Goal: Information Seeking & Learning: Learn about a topic

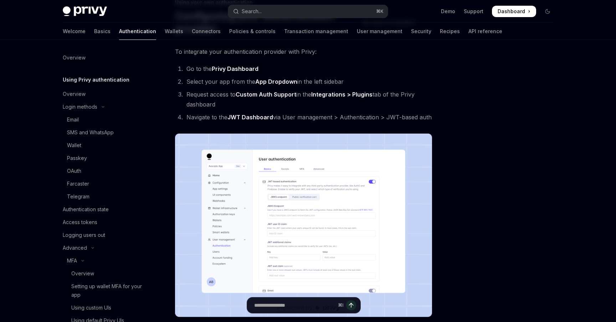
scroll to position [133, 0]
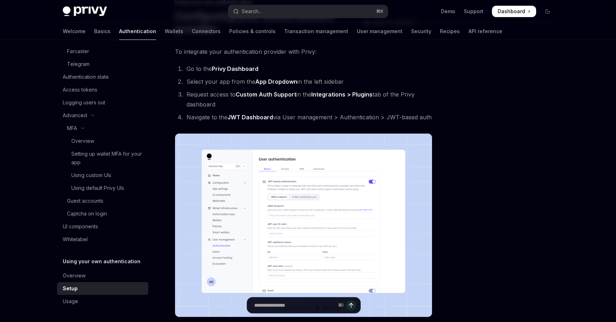
click at [528, 91] on div at bounding box center [505, 188] width 108 height 268
click at [529, 88] on div at bounding box center [505, 188] width 108 height 268
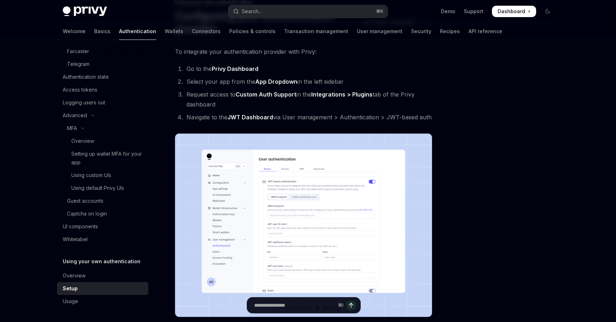
click at [483, 121] on div at bounding box center [505, 188] width 108 height 268
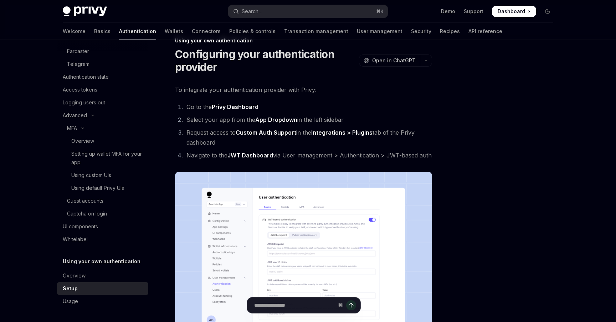
scroll to position [0, 0]
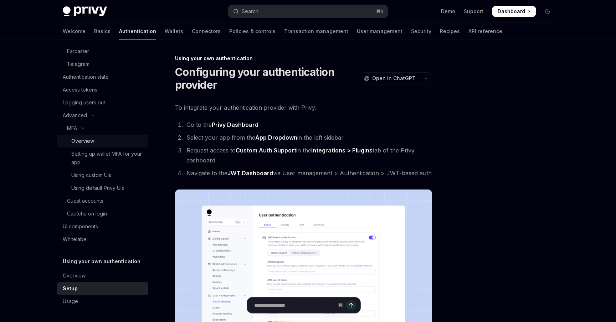
click at [86, 144] on div "Overview" at bounding box center [82, 141] width 23 height 9
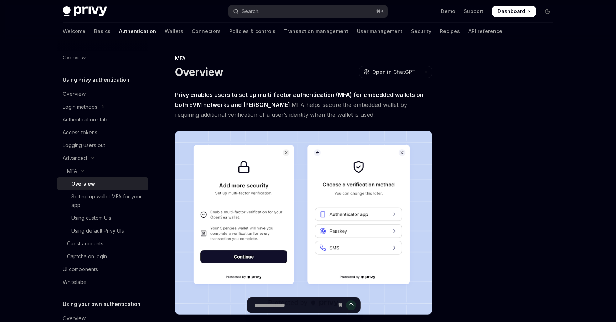
type textarea "*"
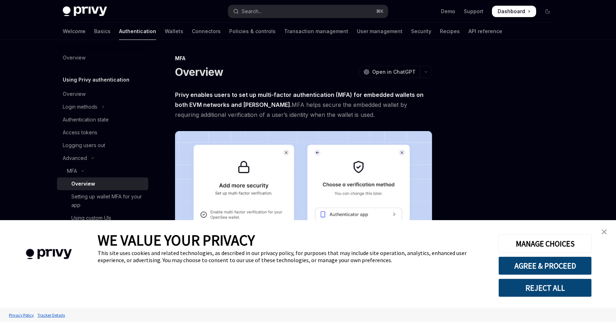
click at [607, 227] on link "close banner" at bounding box center [604, 232] width 14 height 14
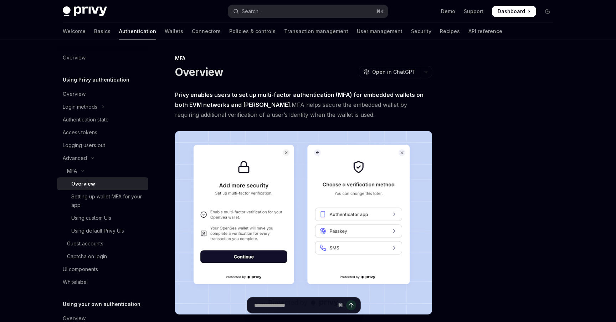
click at [576, 204] on div "Skip to main content Privy Docs home page Search... ⌘ K Demo Support Dashboard …" at bounding box center [308, 300] width 616 height 601
click at [469, 114] on div at bounding box center [505, 188] width 108 height 268
click at [502, 242] on div at bounding box center [505, 188] width 108 height 268
click at [506, 199] on div at bounding box center [505, 188] width 108 height 268
click at [511, 128] on div at bounding box center [505, 188] width 108 height 268
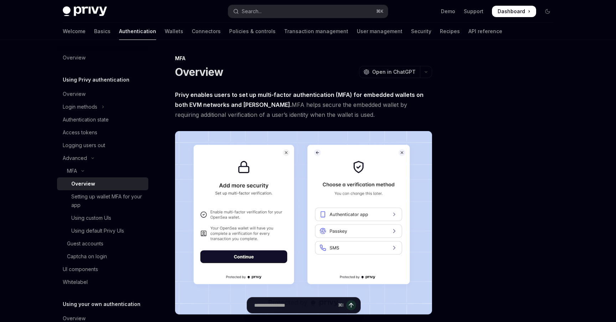
click at [461, 68] on div at bounding box center [505, 188] width 108 height 268
click at [472, 116] on div at bounding box center [505, 188] width 108 height 268
click at [484, 109] on div at bounding box center [505, 188] width 108 height 268
click at [464, 82] on div at bounding box center [505, 188] width 108 height 268
click at [449, 79] on div "MFA Overview OpenAI Open in ChatGPT OpenAI Open in ChatGPT Privy enables users …" at bounding box center [308, 320] width 502 height 561
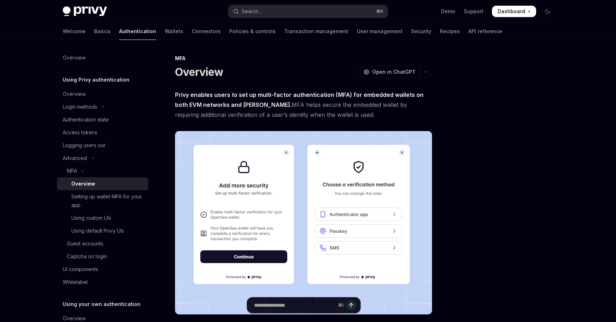
click at [449, 79] on div "MFA Overview OpenAI Open in ChatGPT OpenAI Open in ChatGPT Privy enables users …" at bounding box center [308, 320] width 502 height 561
click at [455, 73] on div at bounding box center [505, 188] width 108 height 268
click at [472, 123] on div at bounding box center [505, 188] width 108 height 268
click at [473, 126] on div at bounding box center [505, 188] width 108 height 268
click at [519, 119] on div at bounding box center [505, 188] width 108 height 268
